Goal: Find specific page/section: Find specific page/section

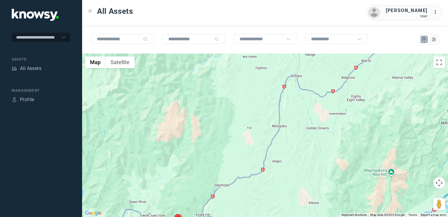
drag, startPoint x: 191, startPoint y: 163, endPoint x: 242, endPoint y: 97, distance: 83.9
click at [234, 107] on div at bounding box center [265, 134] width 366 height 163
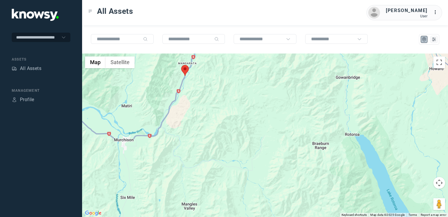
drag, startPoint x: 264, startPoint y: 116, endPoint x: 238, endPoint y: 147, distance: 40.3
click at [230, 155] on div at bounding box center [265, 134] width 366 height 163
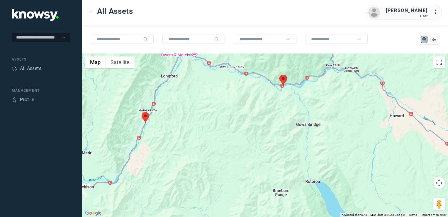
click at [284, 82] on img at bounding box center [284, 80] width 8 height 11
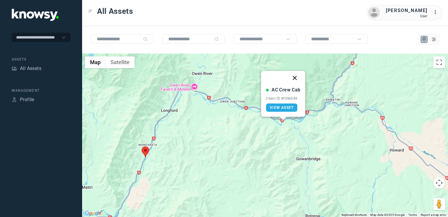
click at [295, 77] on button "Close" at bounding box center [295, 78] width 14 height 14
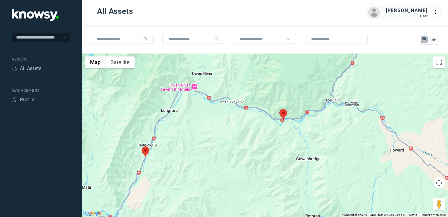
drag, startPoint x: 262, startPoint y: 134, endPoint x: 283, endPoint y: 126, distance: 22.0
click at [285, 126] on div "To navigate, press the arrow keys." at bounding box center [265, 134] width 366 height 163
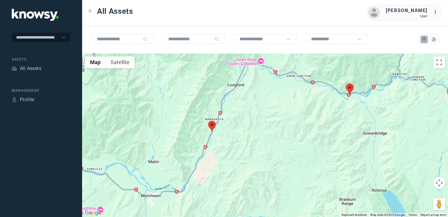
click at [212, 124] on img at bounding box center [212, 126] width 8 height 11
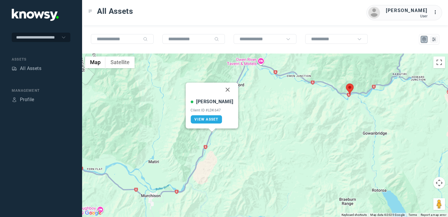
click at [221, 90] on button "Close" at bounding box center [228, 89] width 14 height 14
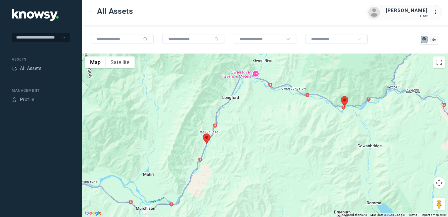
drag, startPoint x: 260, startPoint y: 128, endPoint x: 241, endPoint y: 141, distance: 23.3
click at [241, 141] on div at bounding box center [265, 134] width 366 height 163
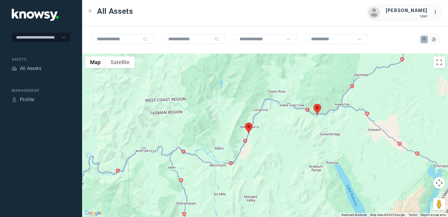
click at [319, 143] on div at bounding box center [265, 134] width 366 height 163
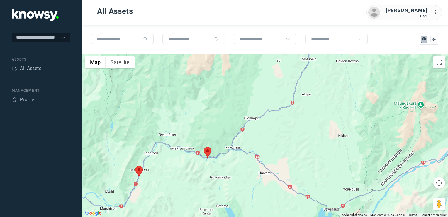
click at [298, 130] on div at bounding box center [265, 134] width 366 height 163
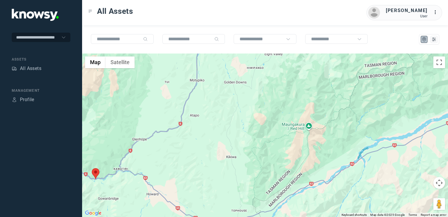
drag, startPoint x: 306, startPoint y: 113, endPoint x: 263, endPoint y: 138, distance: 49.5
click at [268, 136] on div at bounding box center [265, 134] width 366 height 163
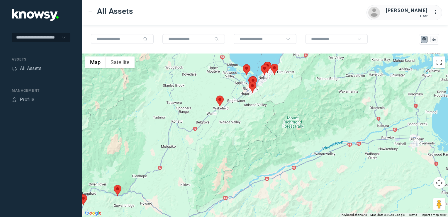
click at [221, 99] on img at bounding box center [220, 100] width 8 height 11
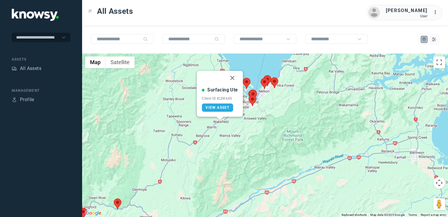
drag, startPoint x: 233, startPoint y: 78, endPoint x: 232, endPoint y: 94, distance: 16.1
click at [233, 78] on button "Close" at bounding box center [233, 78] width 14 height 14
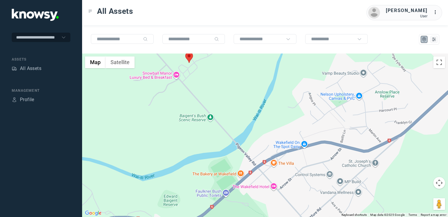
drag, startPoint x: 186, startPoint y: 99, endPoint x: 182, endPoint y: 125, distance: 25.9
click at [182, 125] on div "To navigate, press the arrow keys." at bounding box center [265, 134] width 366 height 163
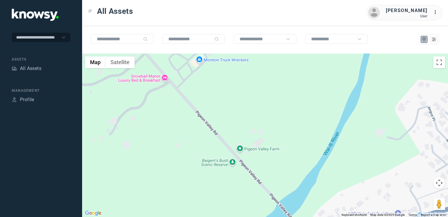
drag, startPoint x: 187, startPoint y: 103, endPoint x: 182, endPoint y: 126, distance: 23.6
click at [182, 125] on div at bounding box center [265, 134] width 366 height 163
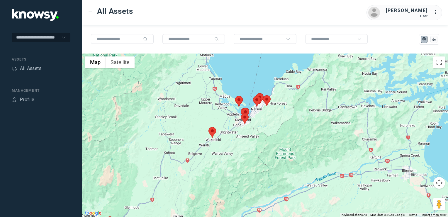
click at [256, 132] on div at bounding box center [265, 134] width 366 height 163
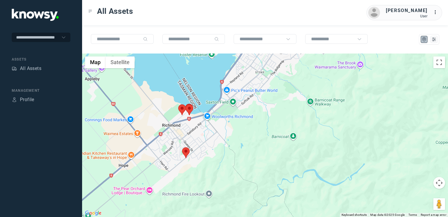
click at [186, 152] on img at bounding box center [186, 152] width 8 height 11
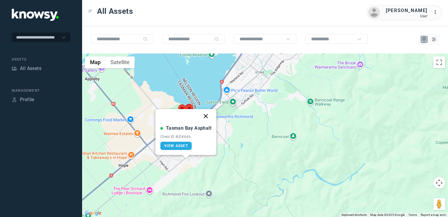
click at [205, 118] on button "Close" at bounding box center [206, 116] width 14 height 14
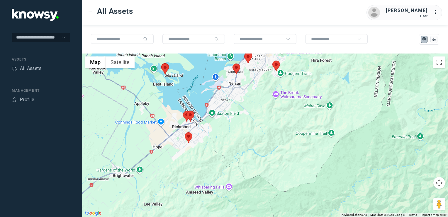
drag, startPoint x: 244, startPoint y: 89, endPoint x: 248, endPoint y: 107, distance: 18.9
click at [248, 107] on div "To navigate, press the arrow keys." at bounding box center [265, 134] width 366 height 163
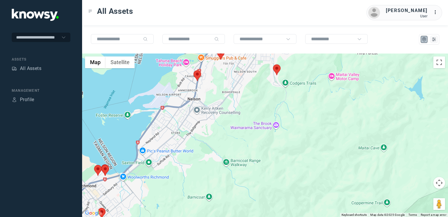
click at [277, 69] on img at bounding box center [277, 69] width 8 height 11
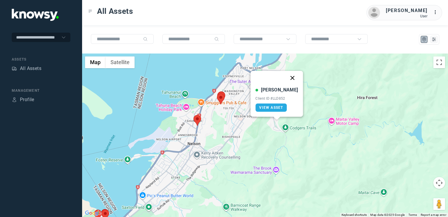
click at [287, 77] on button "Close" at bounding box center [293, 78] width 14 height 14
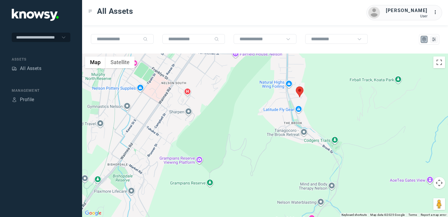
drag, startPoint x: 238, startPoint y: 123, endPoint x: 306, endPoint y: 174, distance: 84.7
click at [306, 174] on div "To navigate, press the arrow keys." at bounding box center [265, 134] width 366 height 163
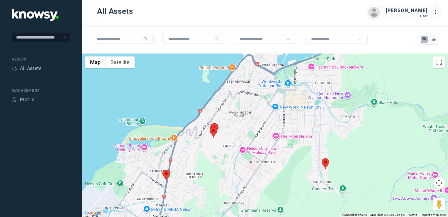
click at [167, 175] on img at bounding box center [167, 174] width 8 height 11
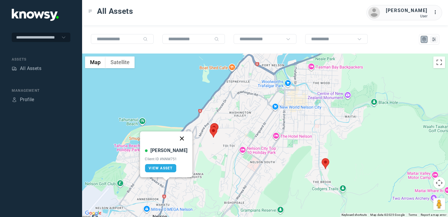
click at [175, 135] on button "Close" at bounding box center [182, 138] width 14 height 14
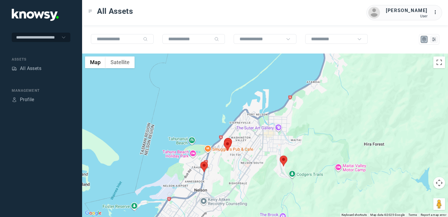
drag, startPoint x: 234, startPoint y: 184, endPoint x: 241, endPoint y: 176, distance: 10.2
click at [239, 178] on div "To navigate, press the arrow keys." at bounding box center [265, 134] width 366 height 163
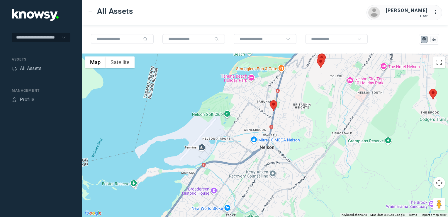
click at [323, 89] on div at bounding box center [265, 134] width 366 height 163
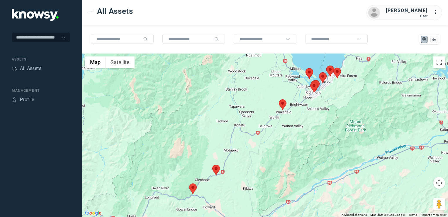
click at [282, 103] on img at bounding box center [283, 104] width 8 height 11
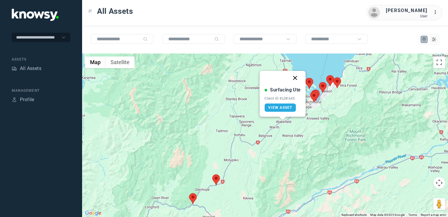
click at [296, 77] on button "Close" at bounding box center [295, 78] width 14 height 14
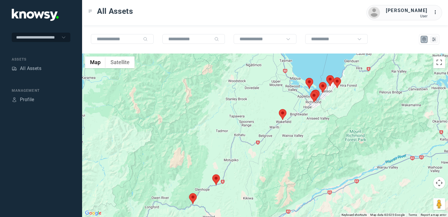
click at [217, 177] on img at bounding box center [216, 179] width 8 height 11
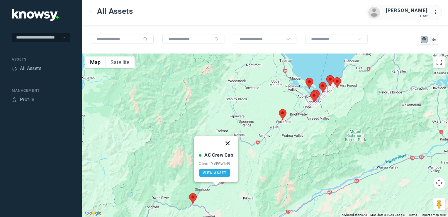
click at [226, 141] on button "Close" at bounding box center [228, 143] width 14 height 14
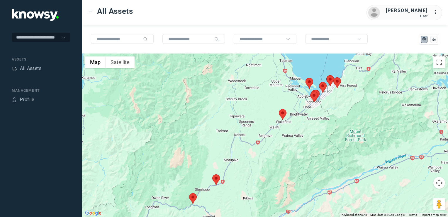
click at [198, 195] on div "To navigate, press the arrow keys." at bounding box center [265, 134] width 366 height 163
click at [196, 196] on img at bounding box center [193, 198] width 8 height 11
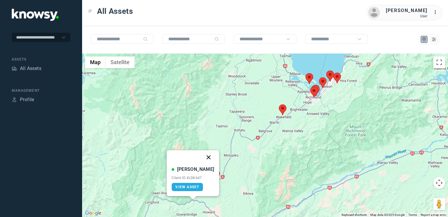
click at [202, 156] on button "Close" at bounding box center [209, 157] width 14 height 14
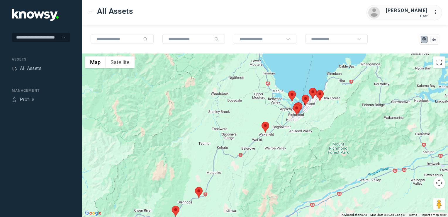
drag, startPoint x: 275, startPoint y: 143, endPoint x: 242, endPoint y: 175, distance: 45.4
click at [242, 175] on div "To navigate, press the arrow keys." at bounding box center [265, 134] width 366 height 163
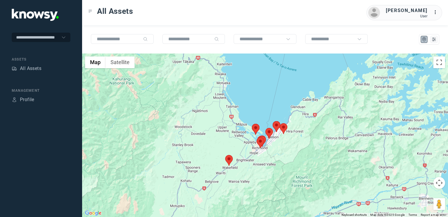
click at [248, 182] on div at bounding box center [265, 134] width 366 height 163
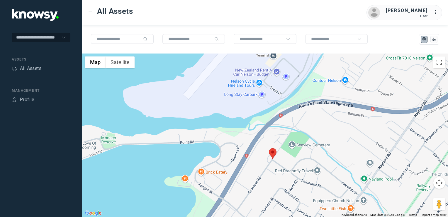
click at [273, 156] on img at bounding box center [273, 153] width 8 height 11
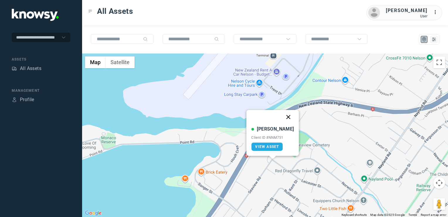
click at [283, 118] on button "Close" at bounding box center [289, 117] width 14 height 14
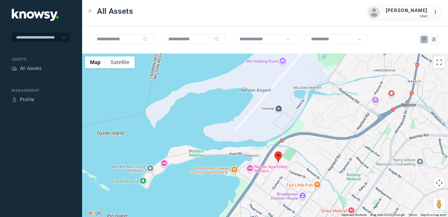
click at [277, 155] on img at bounding box center [279, 156] width 8 height 11
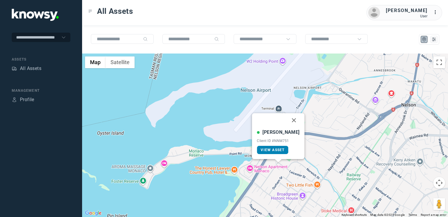
click at [271, 149] on span "View Asset" at bounding box center [273, 150] width 24 height 4
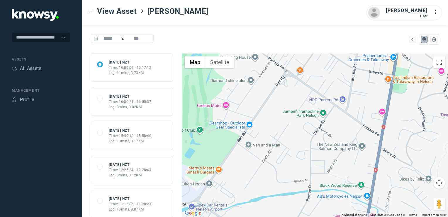
drag, startPoint x: 351, startPoint y: 93, endPoint x: 348, endPoint y: 113, distance: 19.9
click at [348, 113] on div at bounding box center [315, 134] width 266 height 163
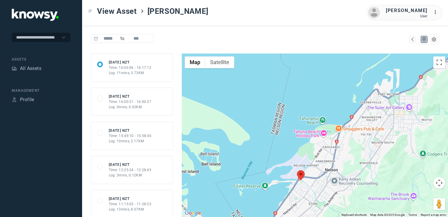
click at [129, 103] on div "Time: 16:00:21 - 16:00:37" at bounding box center [130, 101] width 43 height 5
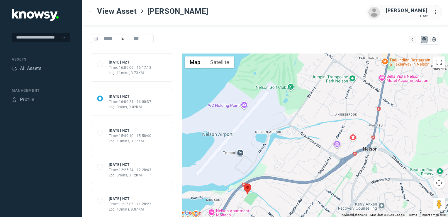
click at [146, 133] on div "Time: 15:49:10 - 15:58:40" at bounding box center [130, 135] width 43 height 5
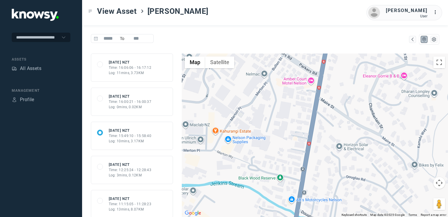
drag, startPoint x: 329, startPoint y: 111, endPoint x: 327, endPoint y: 149, distance: 37.9
click at [327, 149] on div at bounding box center [315, 134] width 266 height 163
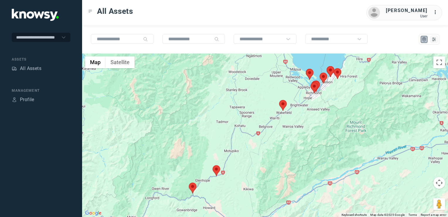
drag, startPoint x: 330, startPoint y: 90, endPoint x: 329, endPoint y: 114, distance: 24.1
click at [329, 114] on div at bounding box center [265, 134] width 366 height 163
